Goal: Use online tool/utility: Utilize a website feature to perform a specific function

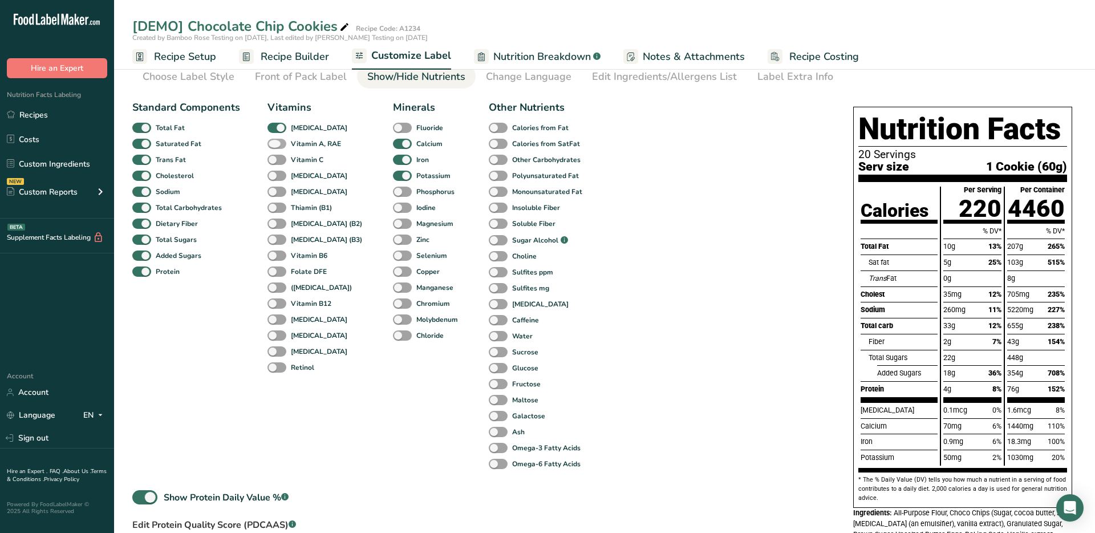
click at [331, 143] on b "Vitamin A, RAE" at bounding box center [316, 144] width 50 height 10
click at [275, 143] on input "Vitamin A, RAE" at bounding box center [270, 143] width 7 height 7
checkbox input "true"
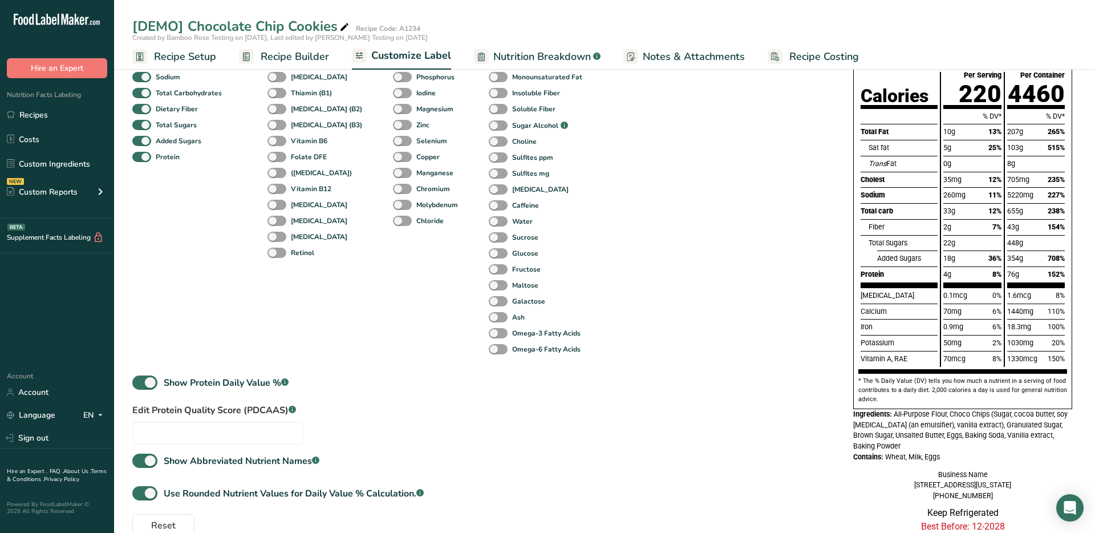
scroll to position [149, 0]
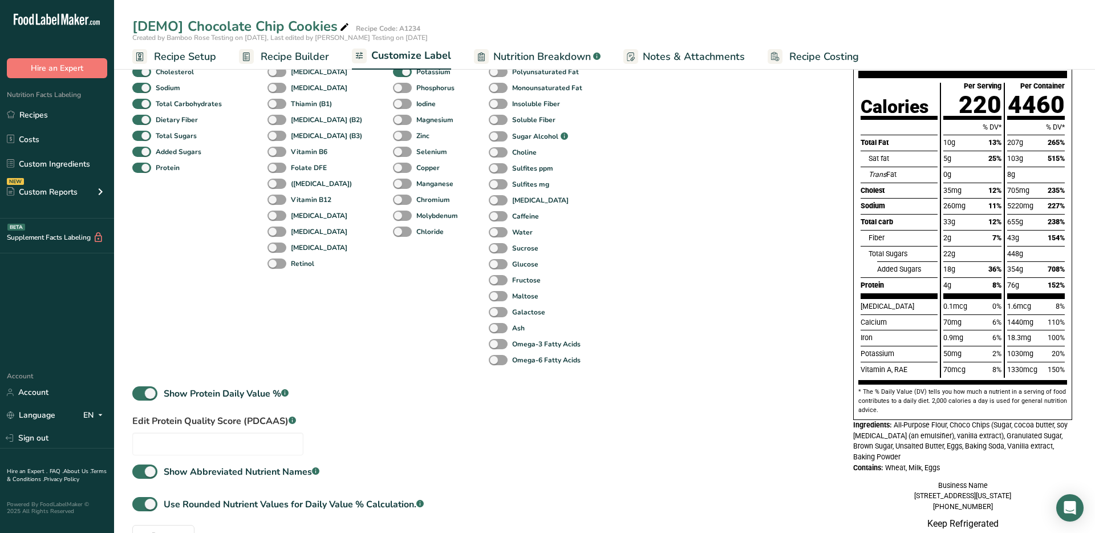
drag, startPoint x: 951, startPoint y: 368, endPoint x: 941, endPoint y: 370, distance: 10.3
click at [942, 370] on div "Per Serving 220 % DV* 10g 13% 5g 25% 0g 35mg 12% 260mg 11% 33g 12% 2g 7% 22g 18…" at bounding box center [972, 230] width 63 height 294
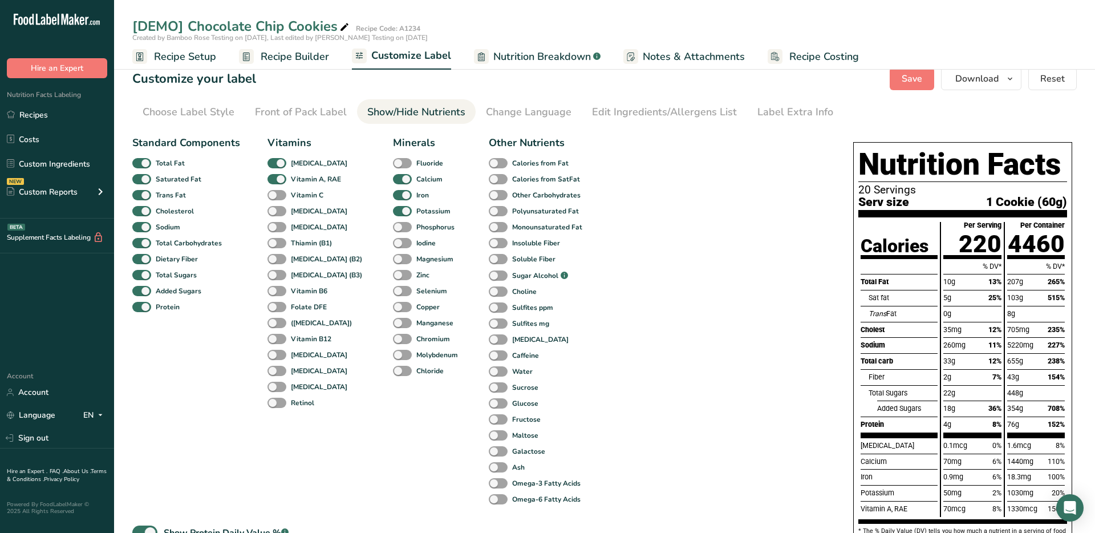
scroll to position [0, 0]
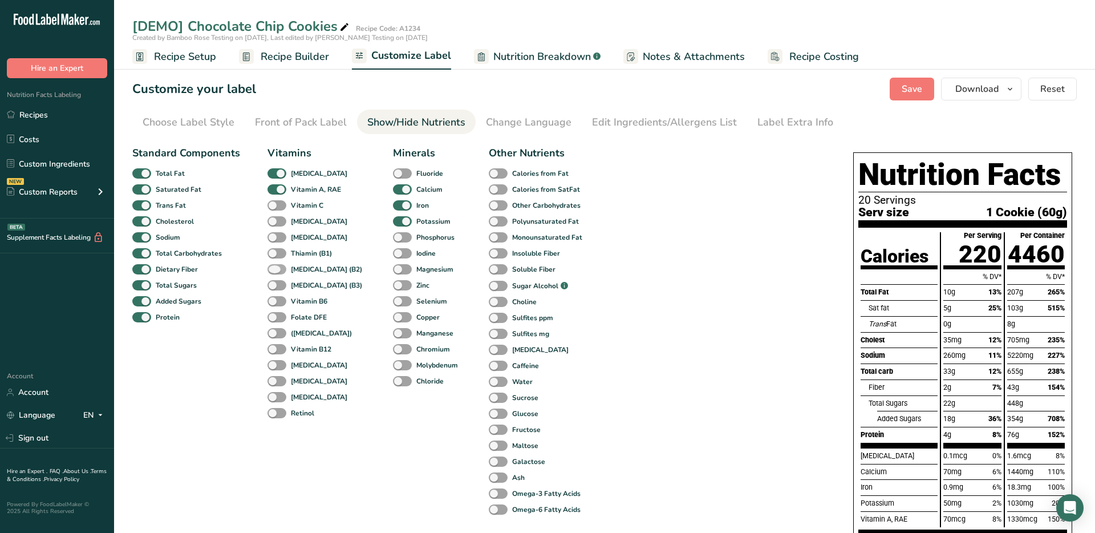
click at [277, 269] on span at bounding box center [276, 269] width 19 height 11
click at [275, 269] on input "[MEDICAL_DATA] (B2)" at bounding box center [270, 268] width 7 height 7
checkbox input "true"
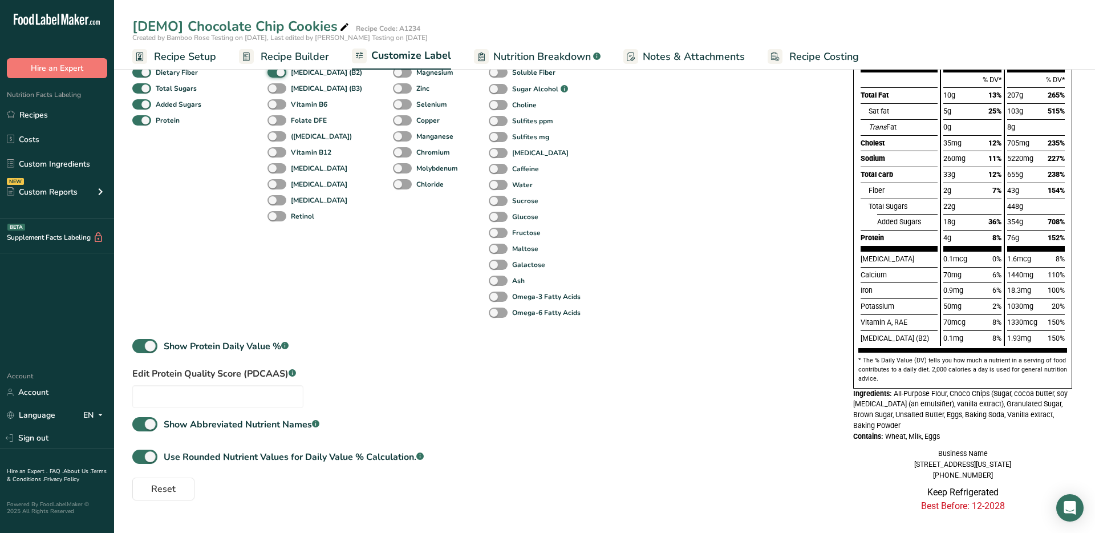
scroll to position [219, 0]
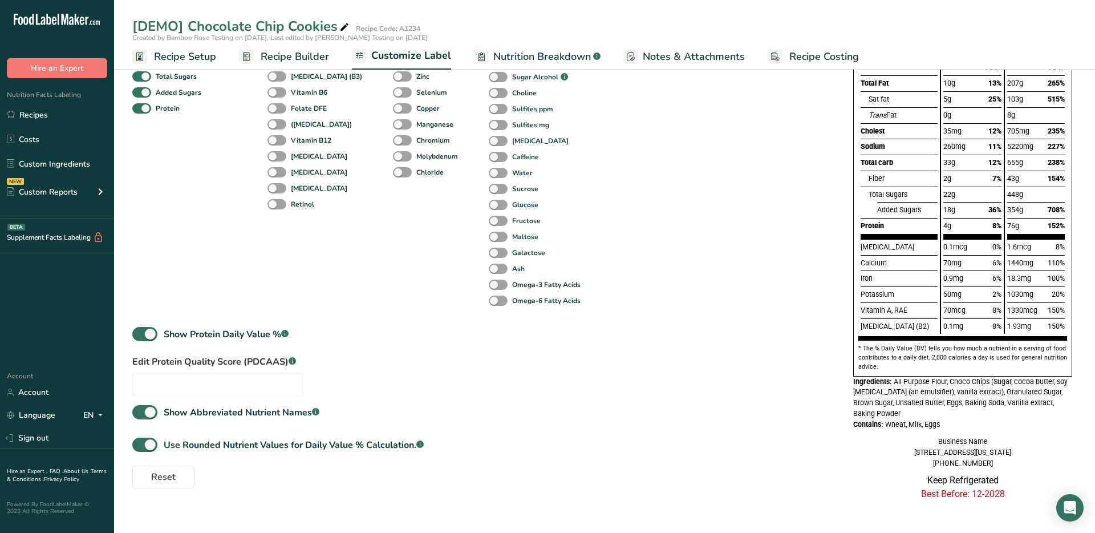
drag, startPoint x: 954, startPoint y: 317, endPoint x: 832, endPoint y: 356, distance: 127.7
click at [931, 318] on div "Calories Total Fat Sat fat Trans Fat Cholest Sodium Total carb Fiber Total Suga…" at bounding box center [962, 181] width 209 height 317
click at [725, 326] on div "Standard Components Total Fat Saturated Fat Trans Fat [MEDICAL_DATA] Sodium Tot…" at bounding box center [481, 210] width 698 height 556
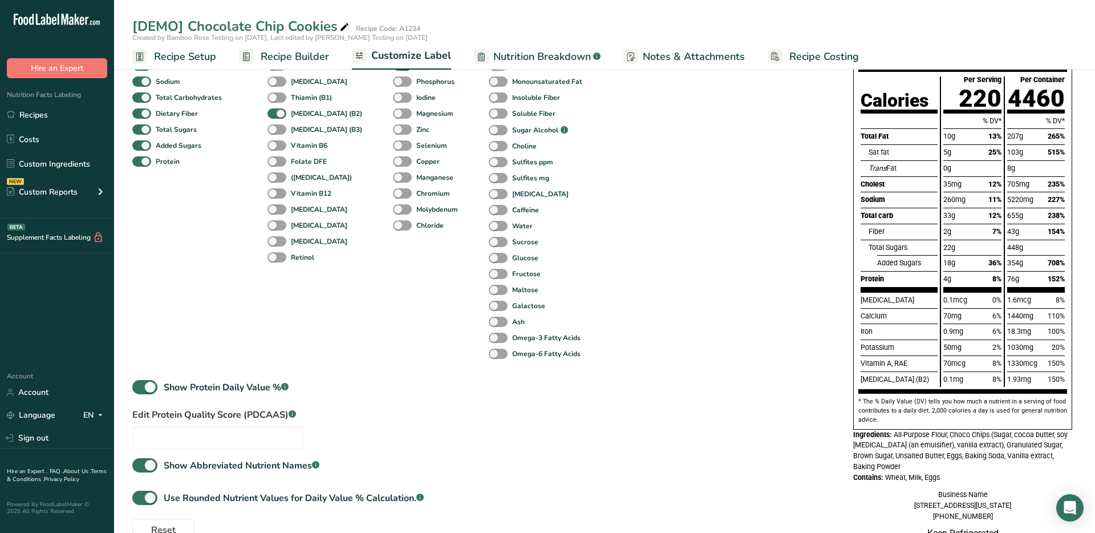
scroll to position [156, 0]
drag, startPoint x: 951, startPoint y: 317, endPoint x: 817, endPoint y: 416, distance: 166.8
click at [934, 317] on div "Calories Total Fat Sat fat Trans Fat Cholest Sodium Total carb Fiber Total Suga…" at bounding box center [962, 234] width 209 height 317
click at [979, 210] on div "33g 12%" at bounding box center [972, 214] width 58 height 16
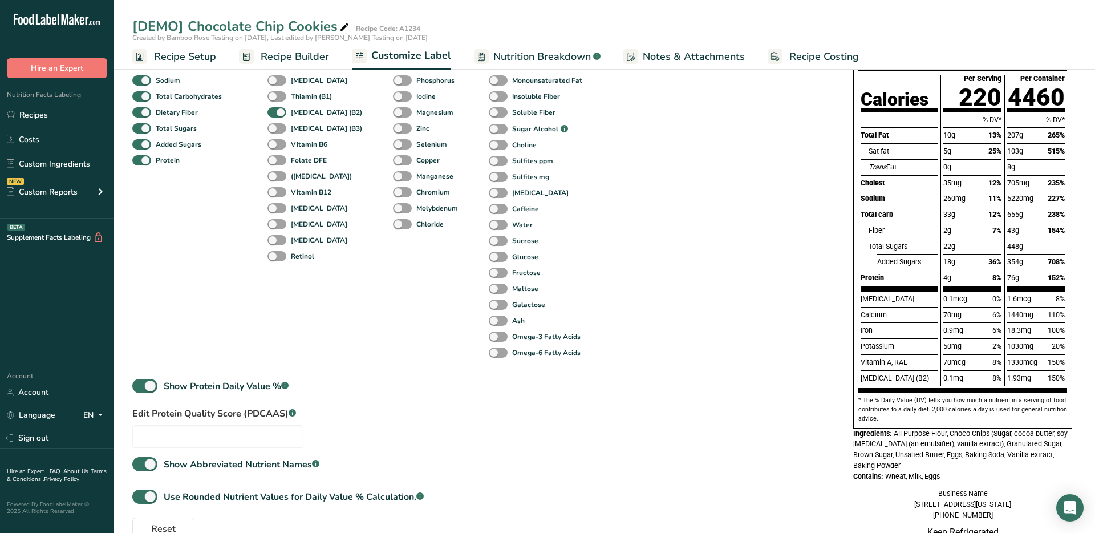
drag, startPoint x: 988, startPoint y: 137, endPoint x: 995, endPoint y: 137, distance: 7.4
click at [995, 137] on span "13%" at bounding box center [994, 135] width 13 height 9
click at [902, 186] on div "Cholest" at bounding box center [899, 183] width 77 height 16
drag, startPoint x: 984, startPoint y: 152, endPoint x: 996, endPoint y: 151, distance: 12.6
click at [996, 151] on div "5g 25%" at bounding box center [972, 151] width 58 height 16
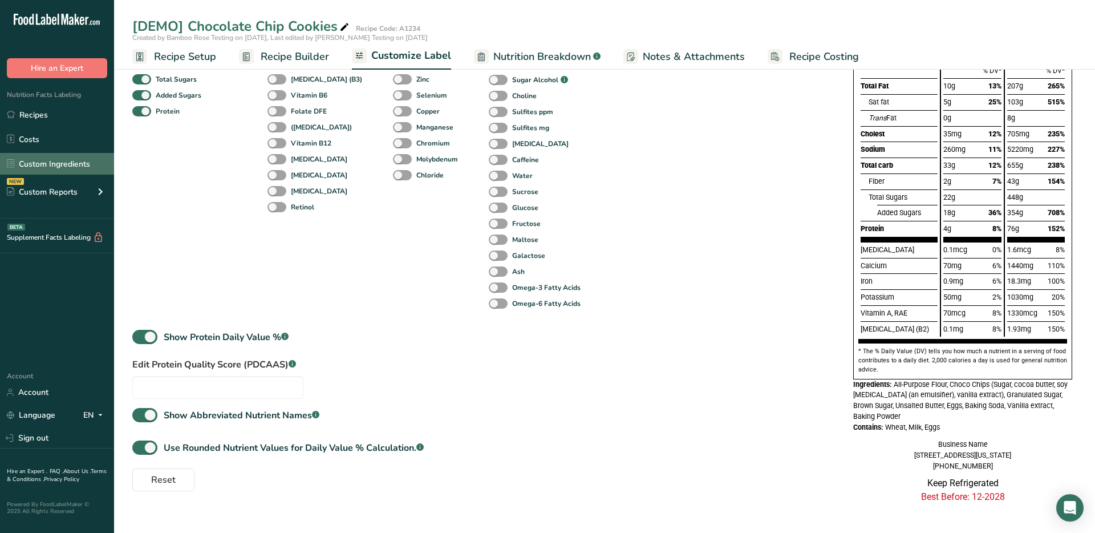
scroll to position [201, 0]
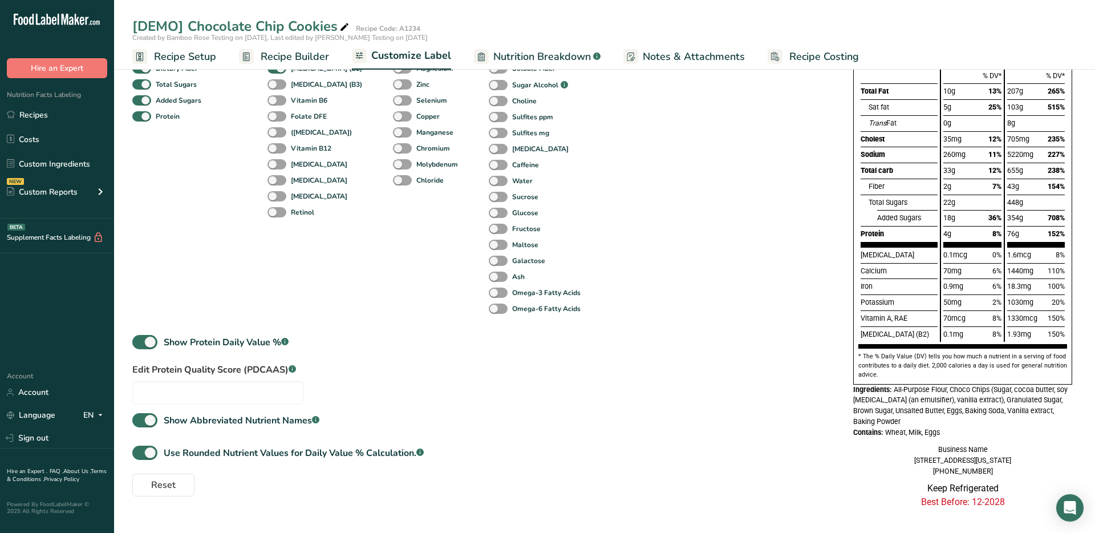
drag, startPoint x: 991, startPoint y: 270, endPoint x: 973, endPoint y: 297, distance: 31.3
click at [1007, 270] on div "Calories Total Fat Sat fat Trans Fat Cholest Sodium Total carb Fiber Total Suga…" at bounding box center [962, 189] width 209 height 317
